Goal: Task Accomplishment & Management: Manage account settings

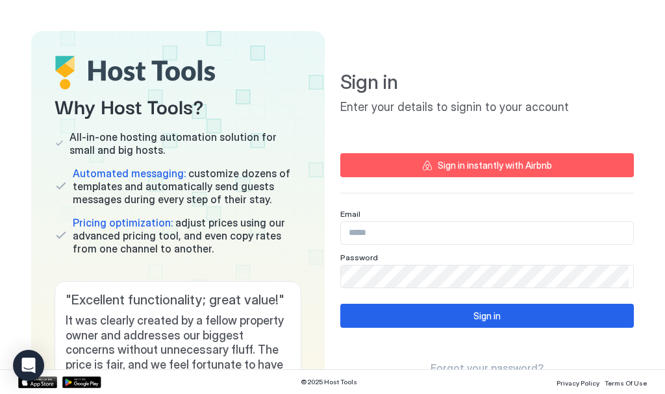
click at [373, 229] on input "Input Field" at bounding box center [487, 233] width 292 height 22
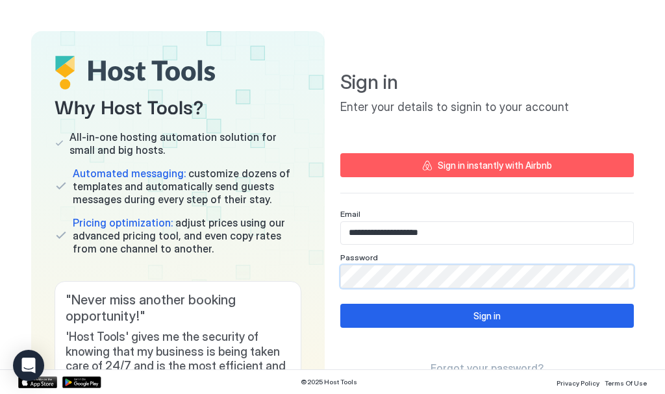
click at [379, 233] on input "**********" at bounding box center [487, 233] width 292 height 22
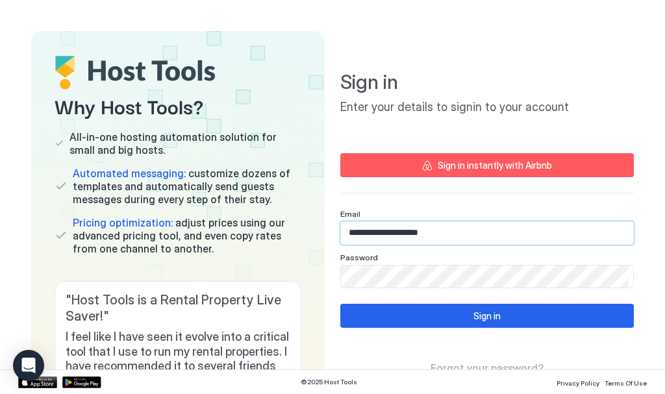
type input "**********"
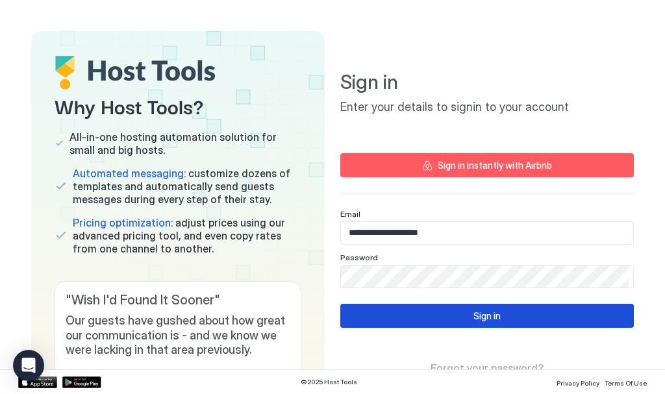
click at [486, 313] on div "Sign in" at bounding box center [486, 316] width 27 height 14
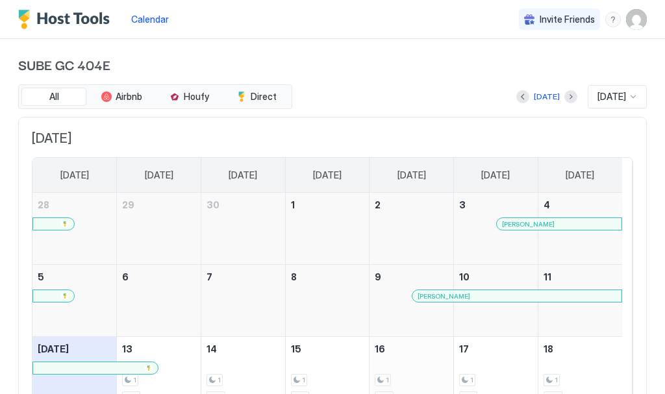
click at [416, 362] on div "1 $193" at bounding box center [411, 372] width 73 height 61
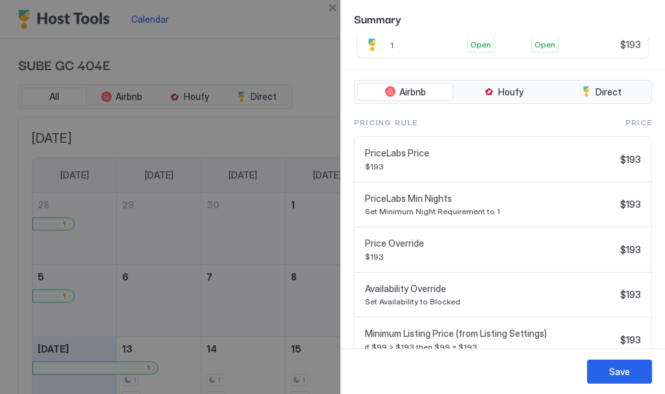
scroll to position [195, 0]
click at [621, 372] on div "Save" at bounding box center [619, 372] width 21 height 14
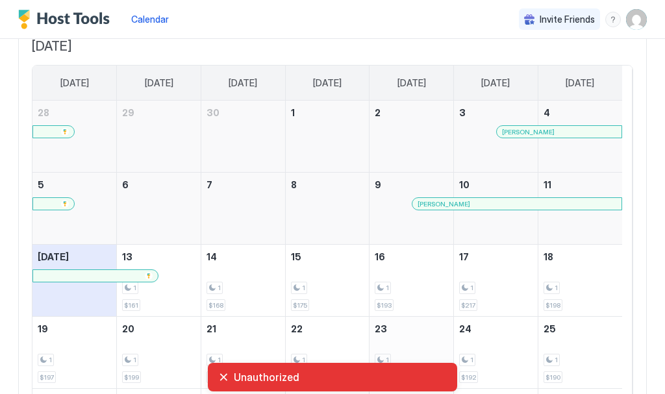
scroll to position [130, 0]
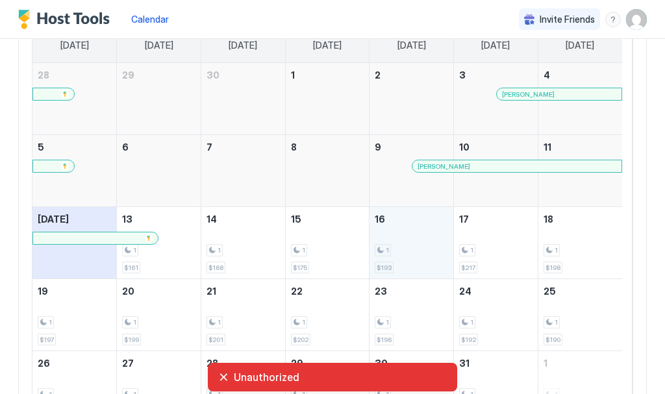
click at [413, 252] on div "1" at bounding box center [411, 250] width 73 height 12
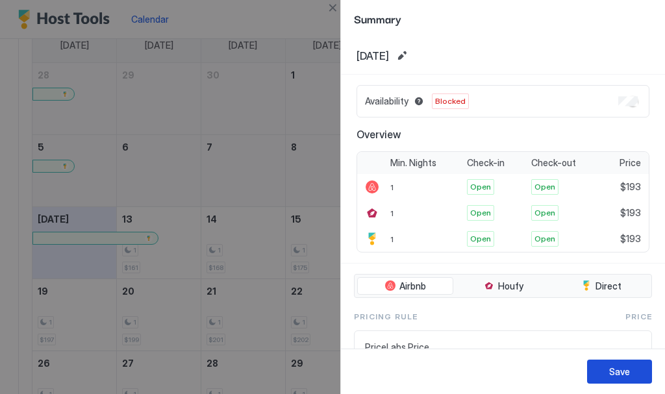
click at [623, 369] on div "Save" at bounding box center [619, 372] width 21 height 14
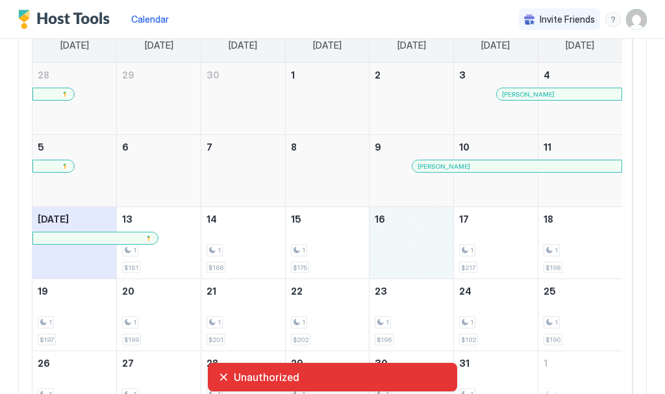
click at [408, 247] on div "October 16, 2025" at bounding box center [411, 242] width 84 height 71
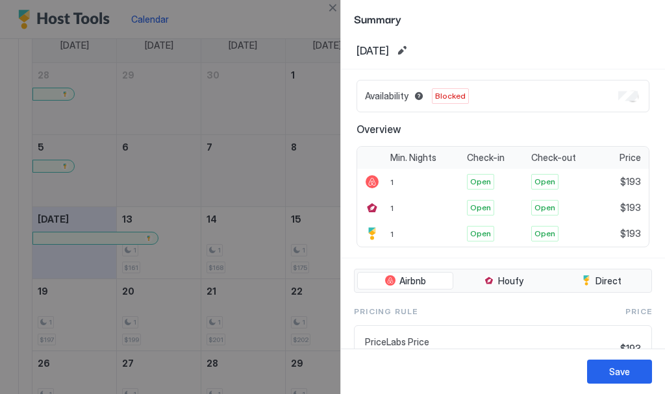
scroll to position [0, 0]
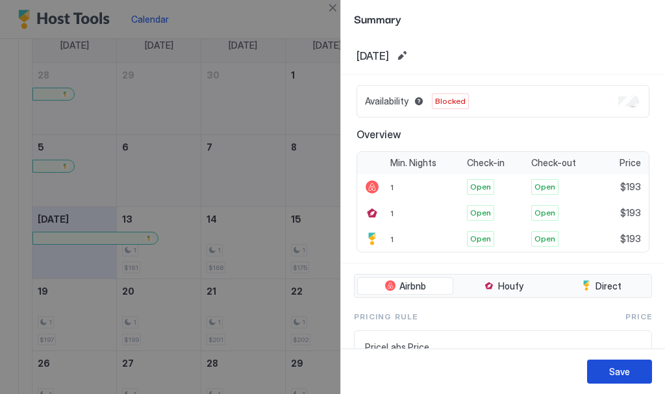
click at [629, 368] on div "Save" at bounding box center [619, 372] width 21 height 14
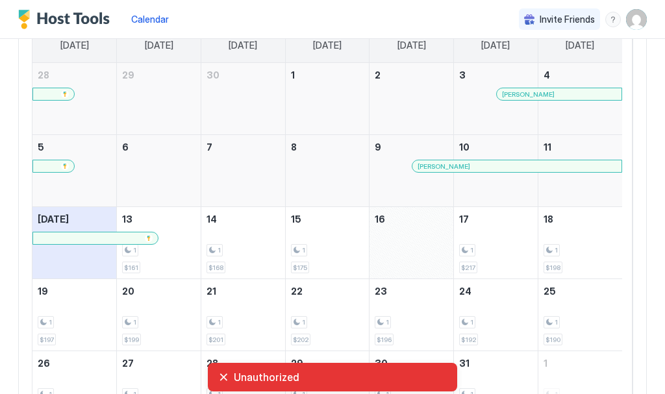
click at [411, 250] on div "October 16, 2025" at bounding box center [411, 242] width 84 height 71
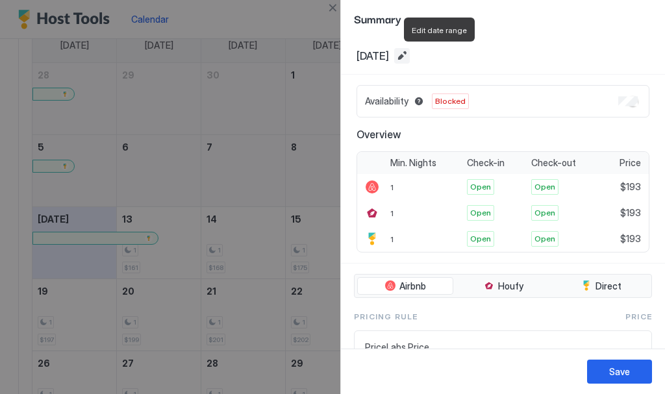
click at [410, 54] on button "Edit date range" at bounding box center [402, 56] width 16 height 16
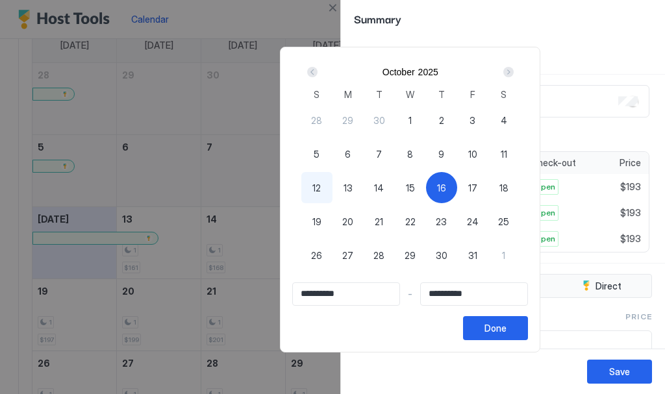
click at [321, 220] on span "19" at bounding box center [316, 222] width 9 height 14
type input "**********"
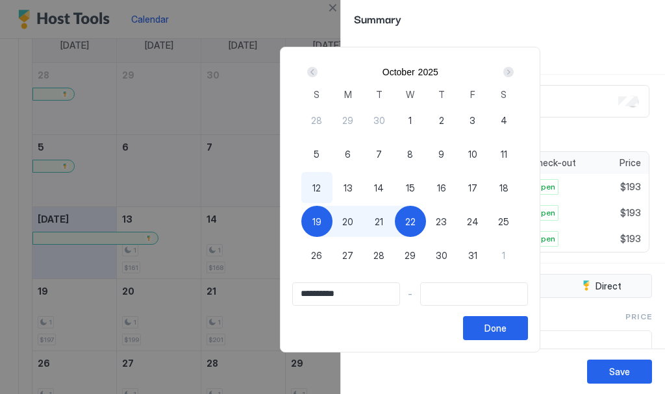
click at [446, 186] on span "16" at bounding box center [441, 188] width 9 height 14
type input "**********"
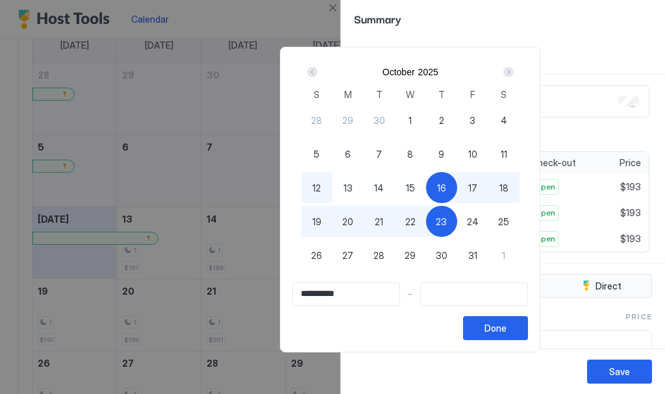
click at [496, 297] on input "Input Field" at bounding box center [474, 294] width 106 height 22
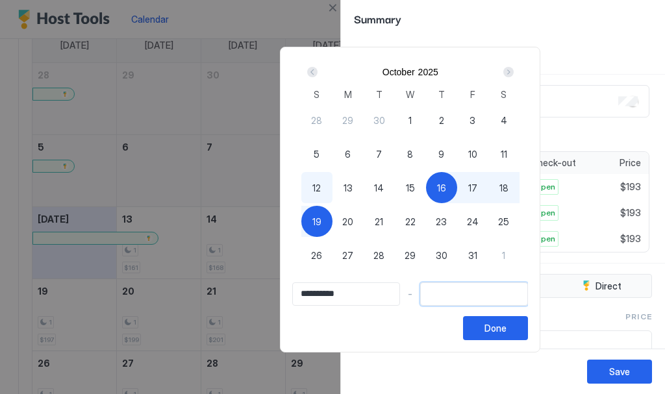
click at [321, 219] on span "19" at bounding box center [316, 222] width 9 height 14
type input "**********"
click at [506, 329] on div "Done" at bounding box center [495, 328] width 22 height 14
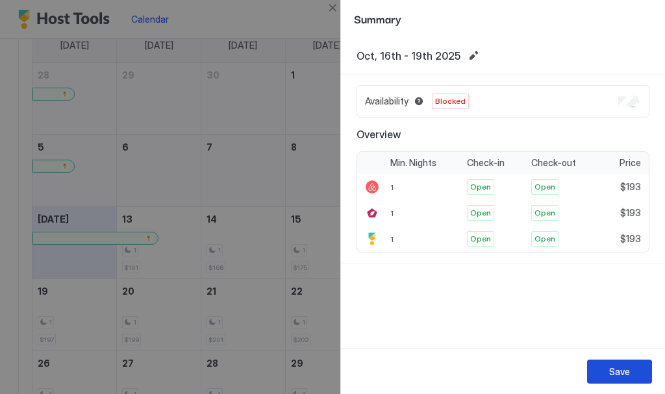
click at [612, 371] on div "Save" at bounding box center [619, 372] width 21 height 14
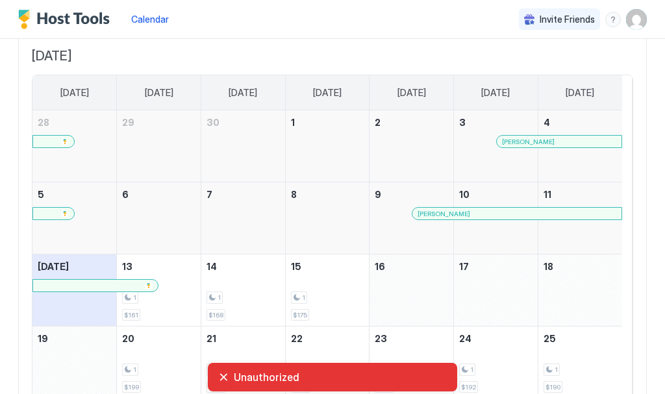
scroll to position [18, 0]
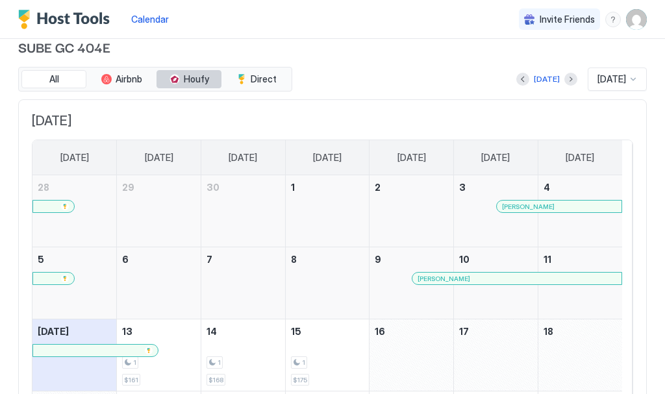
click at [201, 80] on span "Houfy" at bounding box center [196, 79] width 25 height 12
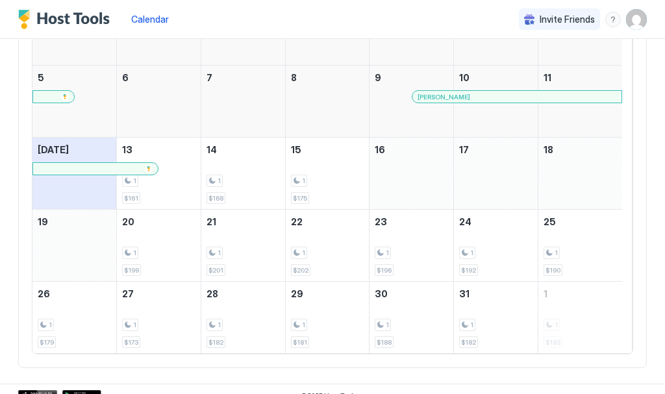
scroll to position [212, 0]
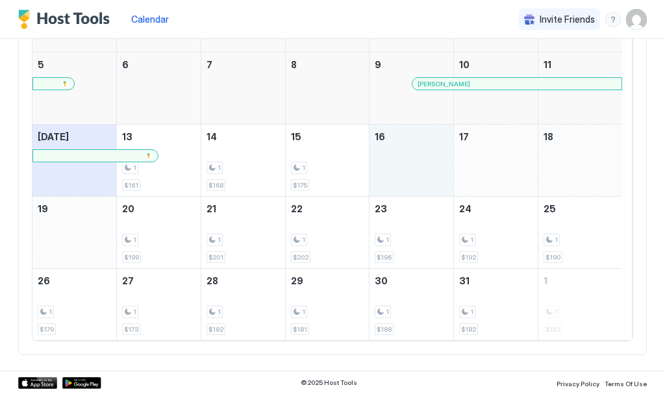
click at [406, 165] on div "October 16, 2025" at bounding box center [411, 160] width 84 height 71
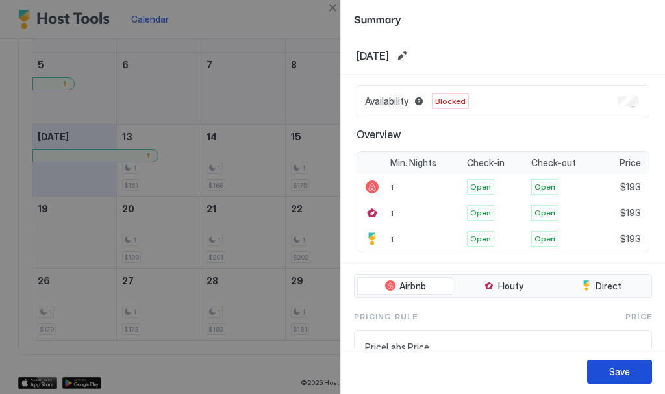
click at [628, 373] on div "Save" at bounding box center [619, 372] width 21 height 14
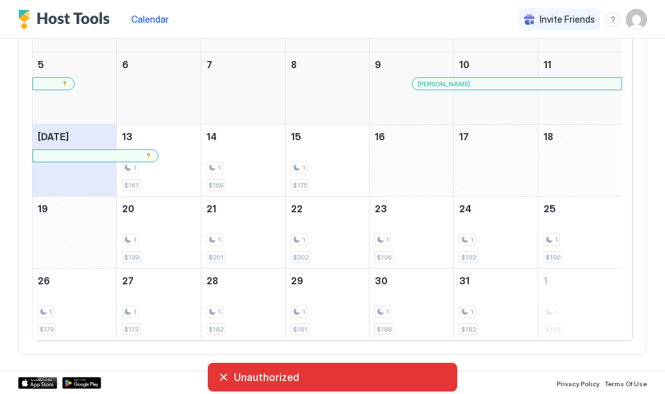
click at [407, 166] on div "October 16, 2025" at bounding box center [411, 160] width 84 height 71
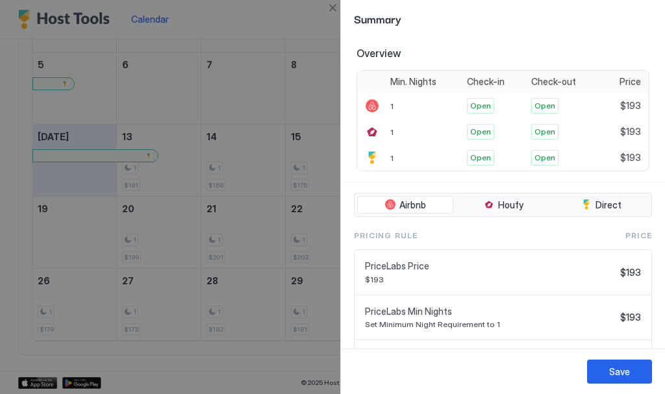
scroll to position [219, 0]
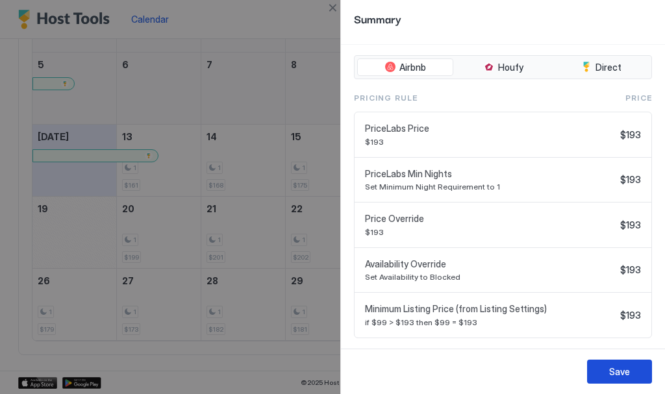
click at [616, 367] on div "Save" at bounding box center [619, 372] width 21 height 14
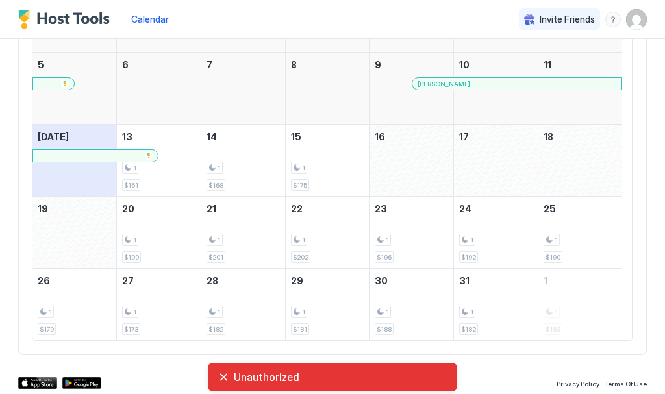
drag, startPoint x: 429, startPoint y: 164, endPoint x: 408, endPoint y: 166, distance: 21.5
click at [408, 166] on div "October 16, 2025" at bounding box center [411, 160] width 84 height 71
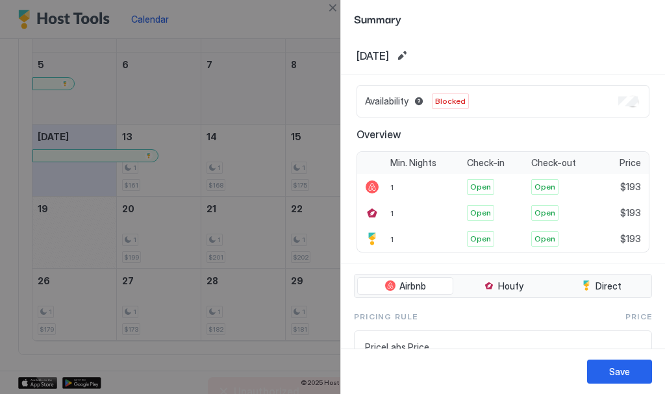
click at [318, 155] on div at bounding box center [332, 197] width 665 height 394
click at [623, 371] on div "Save" at bounding box center [619, 372] width 21 height 14
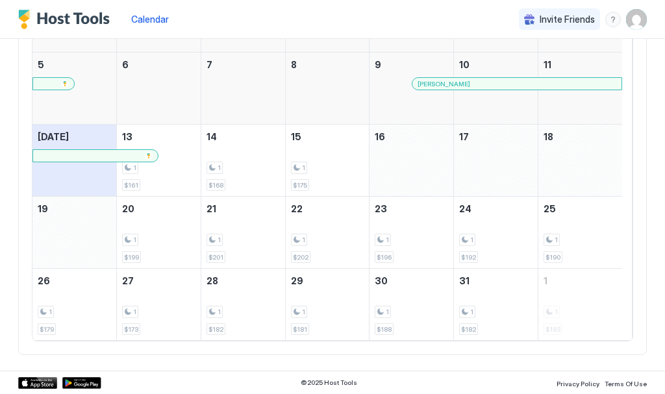
click at [151, 18] on span "Calendar" at bounding box center [150, 19] width 38 height 11
click at [146, 16] on span "Calendar" at bounding box center [150, 19] width 38 height 11
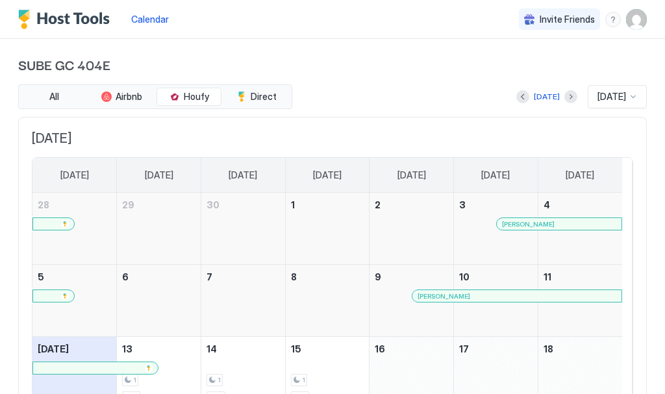
click at [603, 94] on span "[DATE]" at bounding box center [611, 97] width 29 height 12
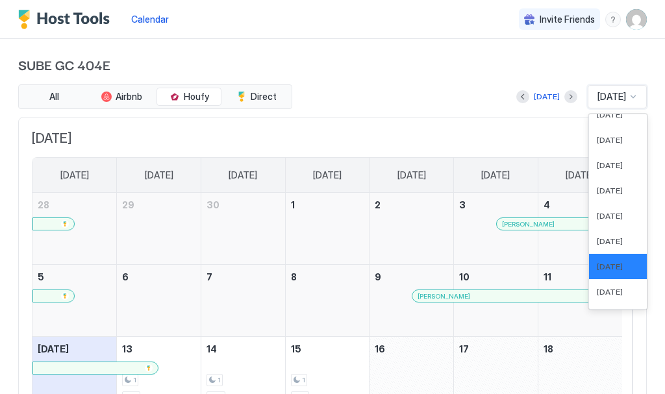
scroll to position [386, 0]
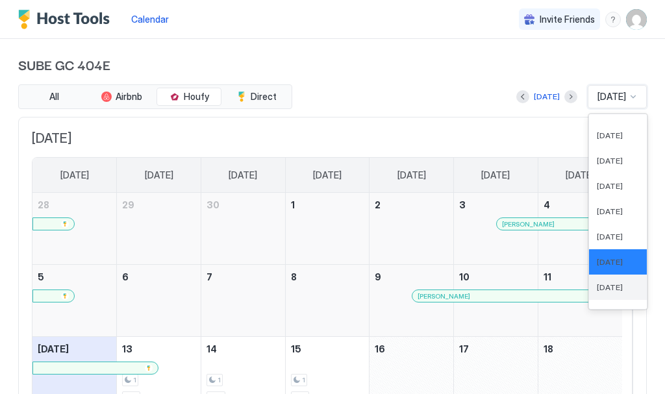
click at [597, 286] on span "[DATE]" at bounding box center [610, 287] width 26 height 10
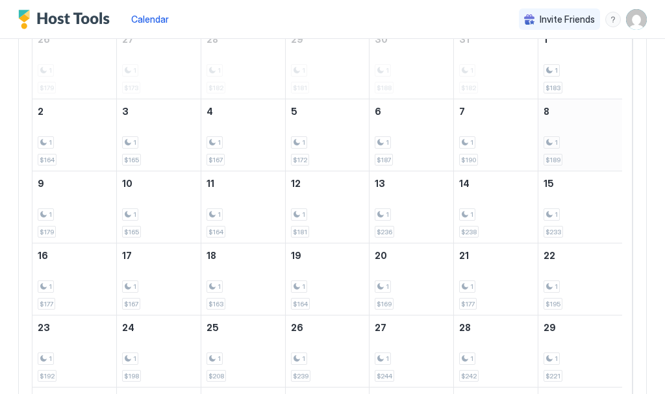
scroll to position [0, 0]
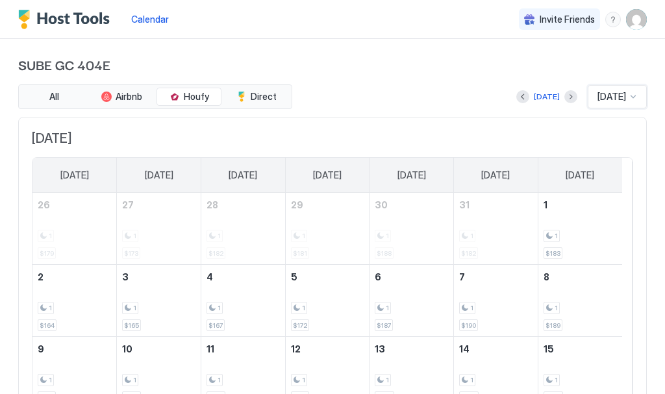
click at [628, 95] on div at bounding box center [633, 97] width 10 height 10
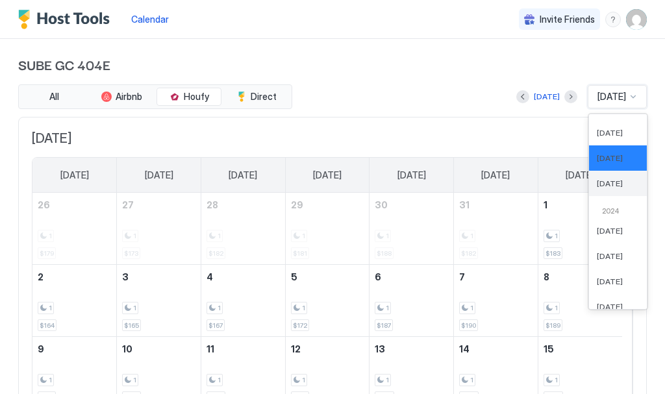
click at [592, 177] on div "[DATE]" at bounding box center [618, 183] width 58 height 25
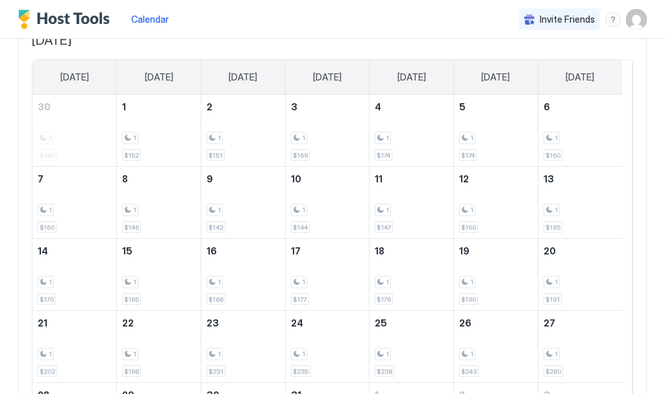
scroll to position [0, 0]
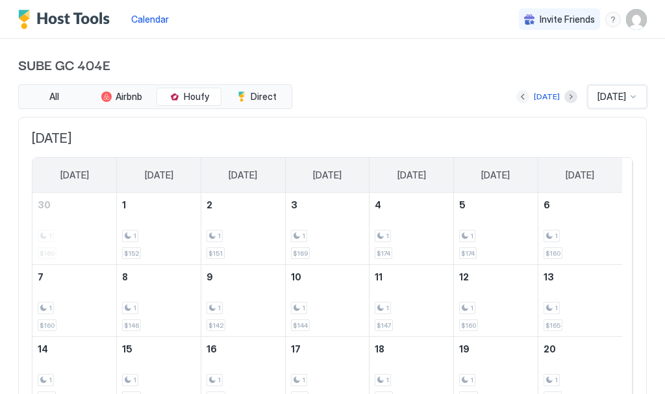
click at [516, 93] on button "Previous month" at bounding box center [522, 96] width 13 height 13
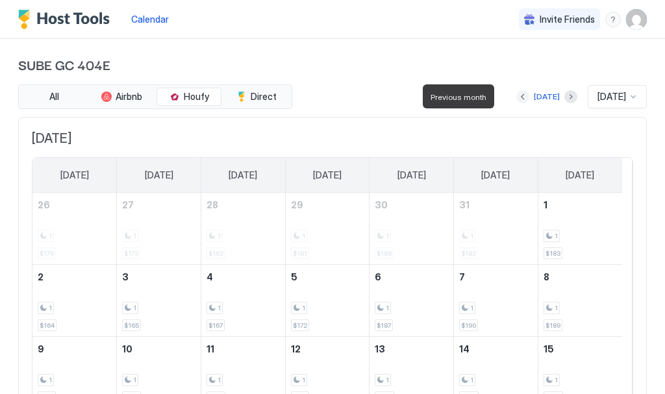
click at [516, 93] on button "Previous month" at bounding box center [522, 96] width 13 height 13
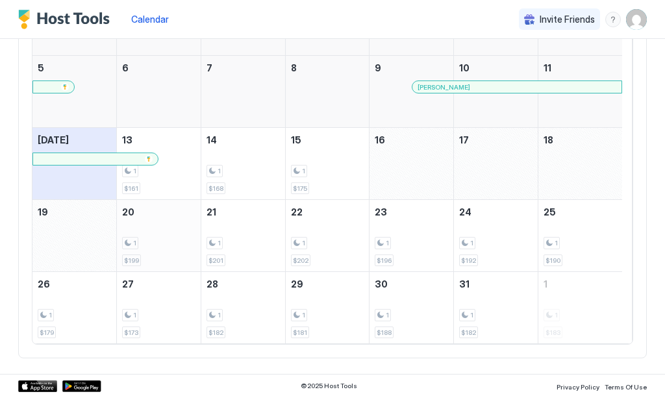
scroll to position [212, 0]
